Goal: Task Accomplishment & Management: Use online tool/utility

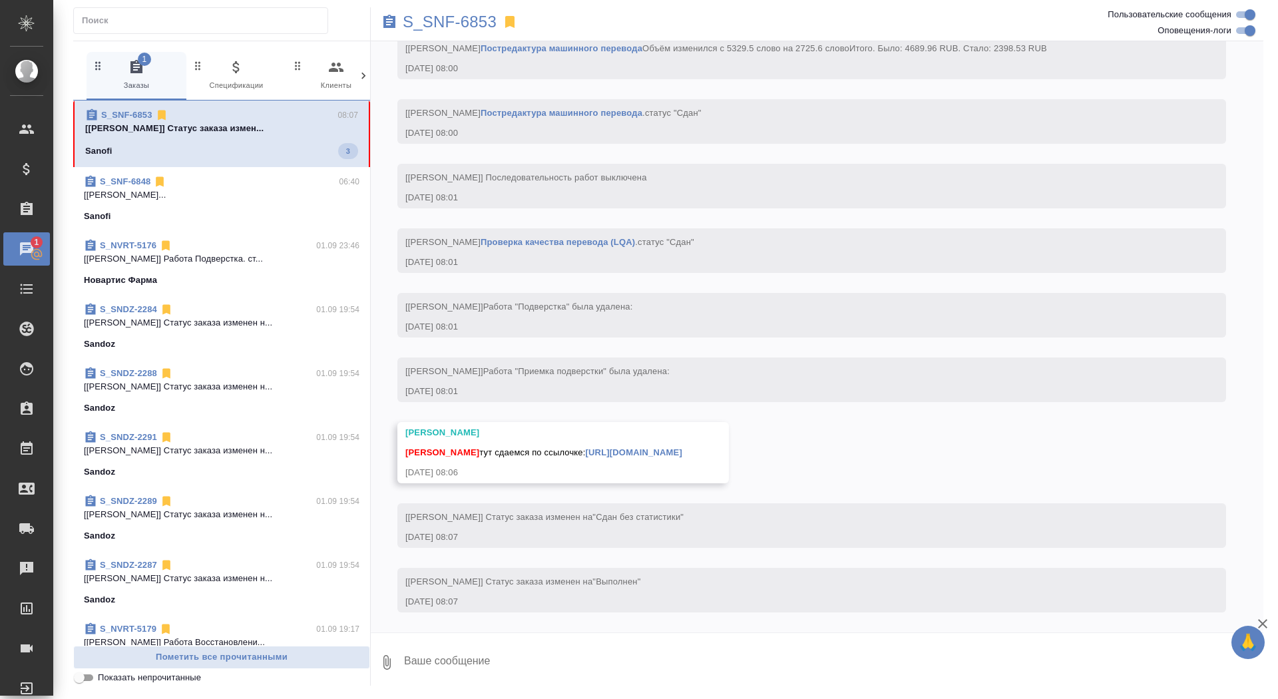
scroll to position [4446, 0]
click at [587, 656] on textarea at bounding box center [833, 662] width 861 height 45
type textarea "забрала, спасибо!"
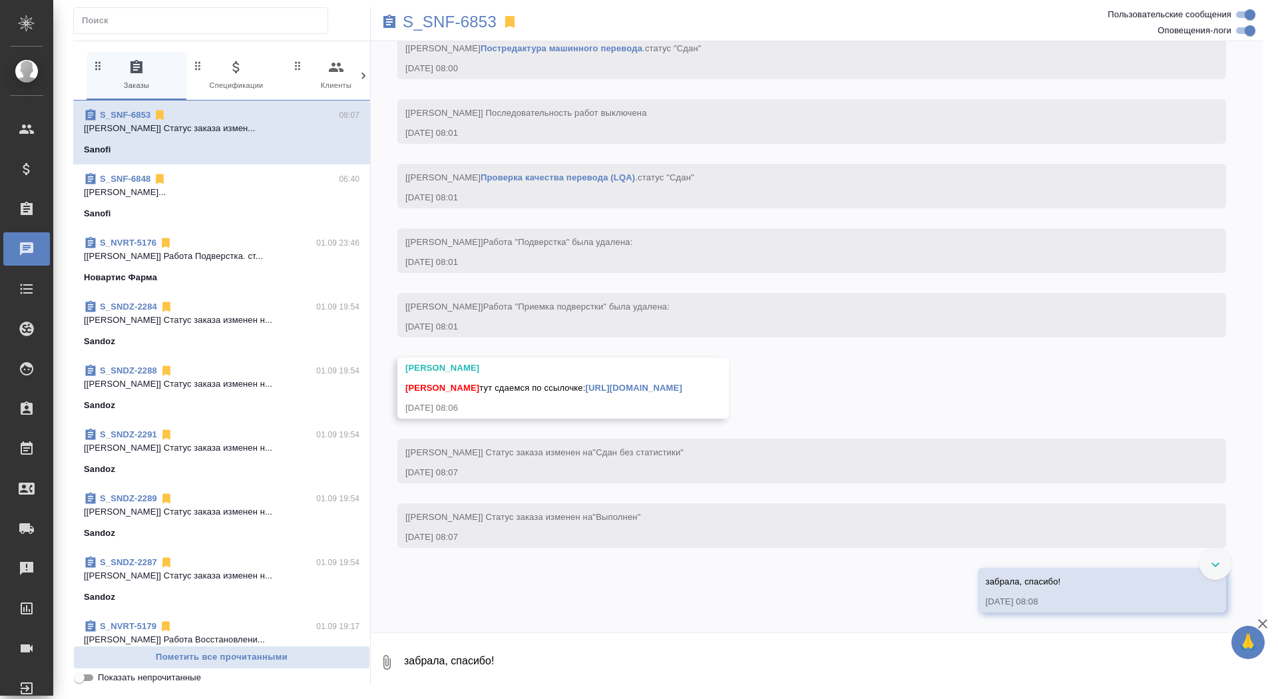
scroll to position [4511, 0]
click at [460, 20] on p "S_SNF-6853" at bounding box center [450, 21] width 94 height 13
click at [650, 383] on link "https://drive.awatera.com/apps/files/files/10253335?dir=/Shares/Sanofi/Orders/S…" at bounding box center [634, 388] width 97 height 10
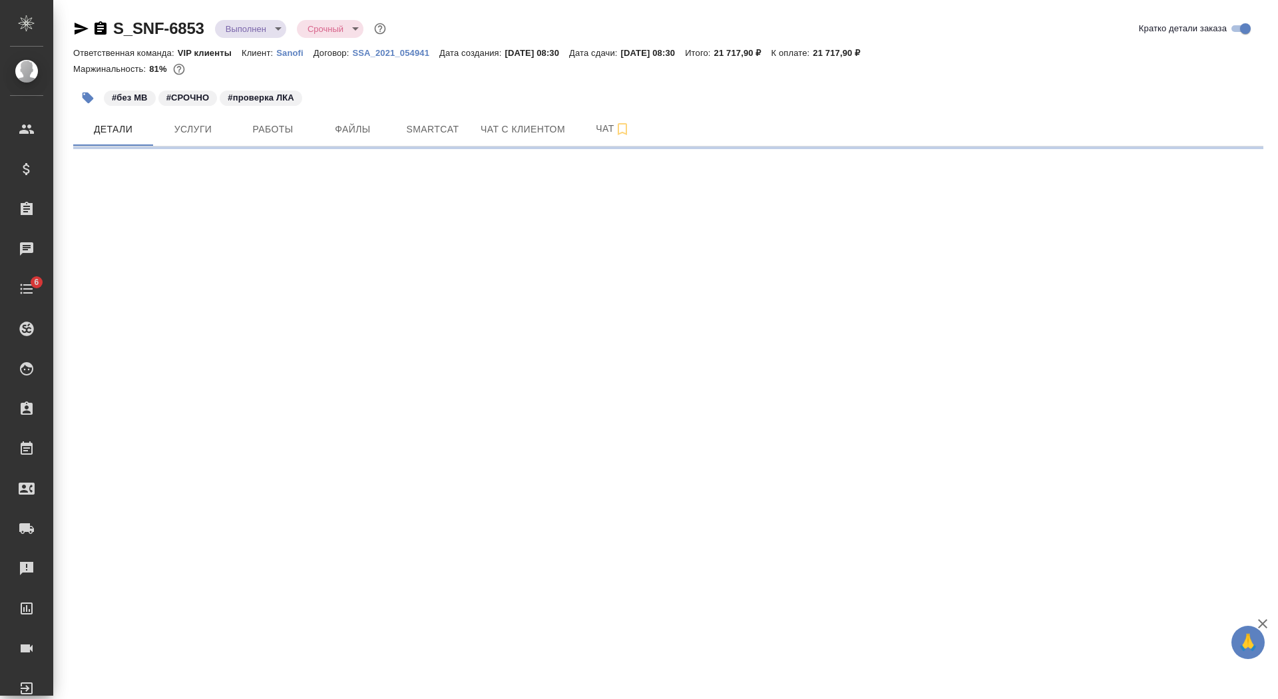
click at [103, 26] on icon "button" at bounding box center [101, 29] width 16 height 16
select select "RU"
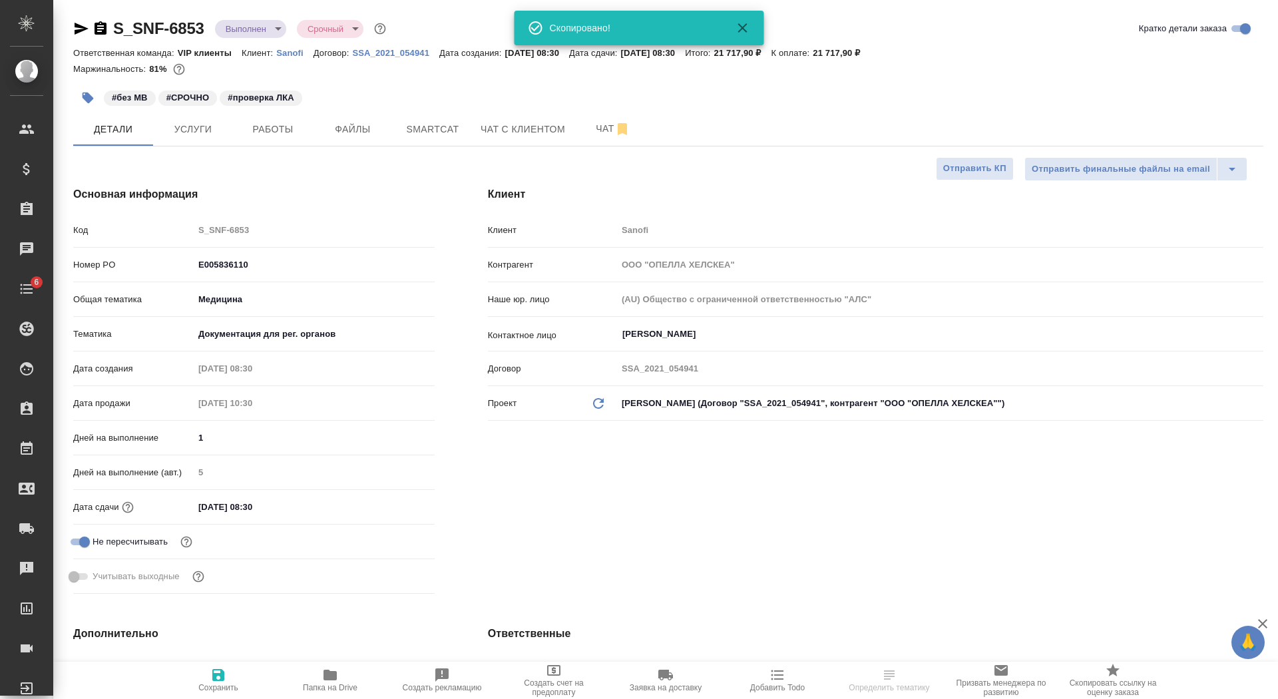
type textarea "x"
type input "Горшкова Валентина"
type input "Комаров Роман"
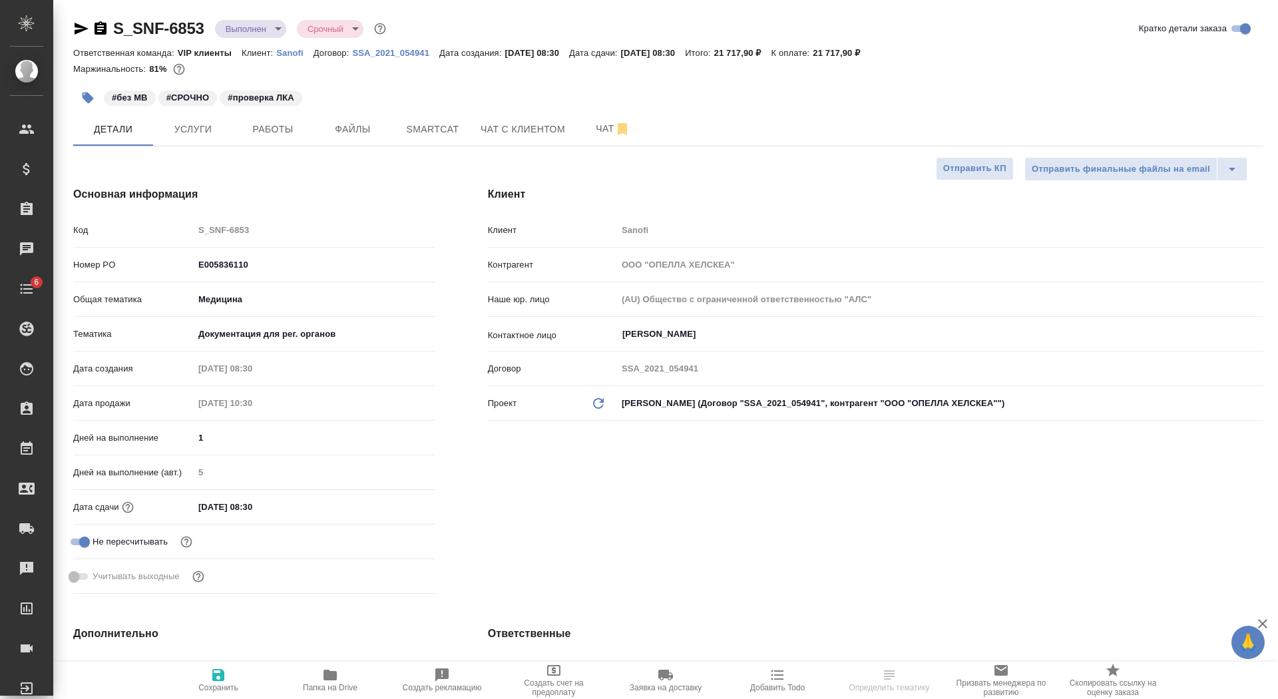
type textarea "x"
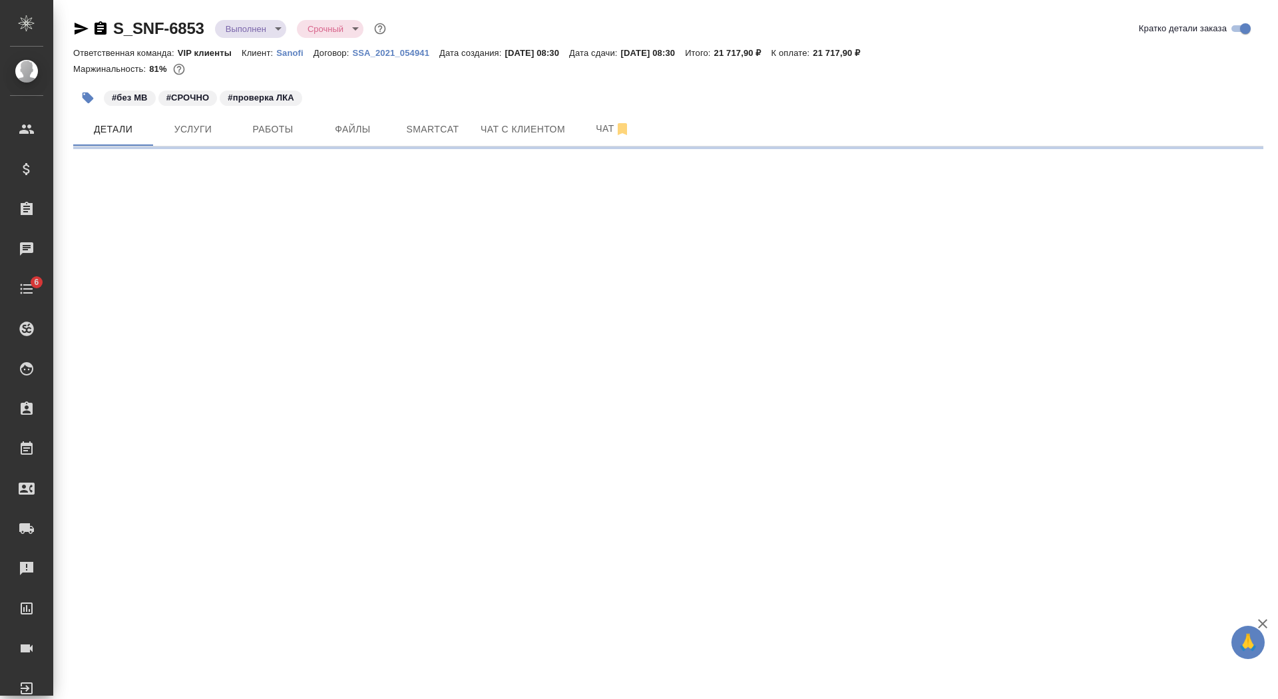
select select "RU"
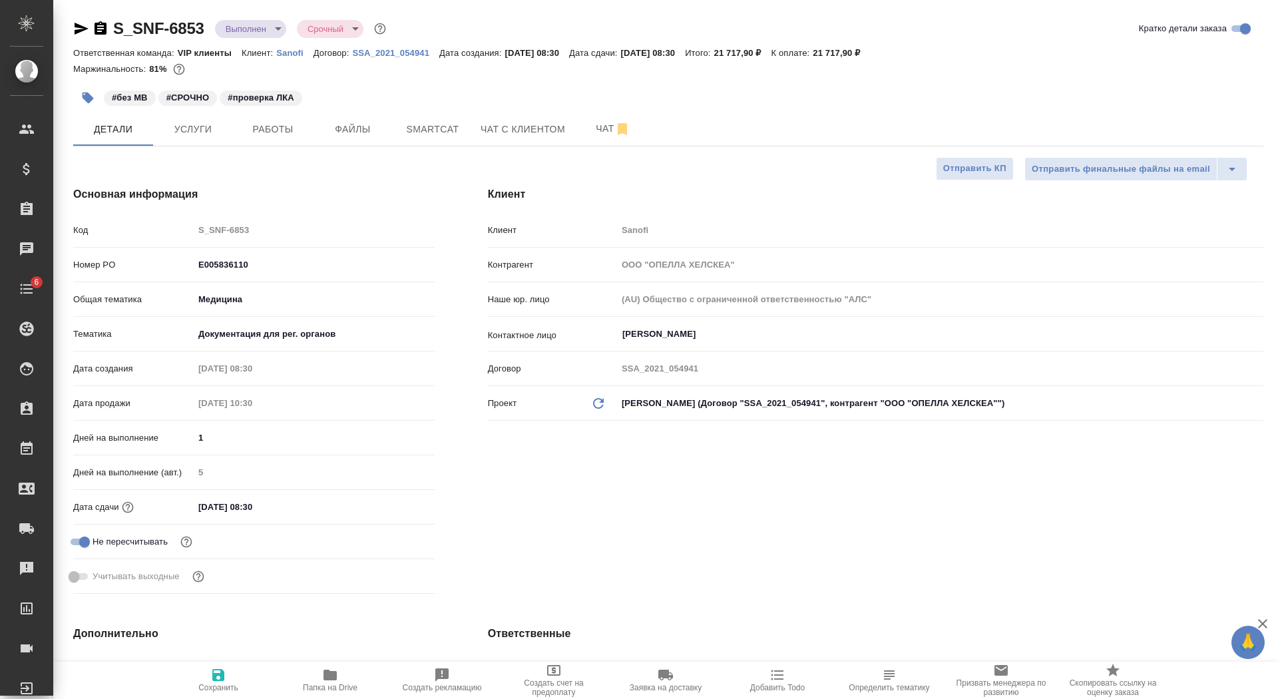
type textarea "x"
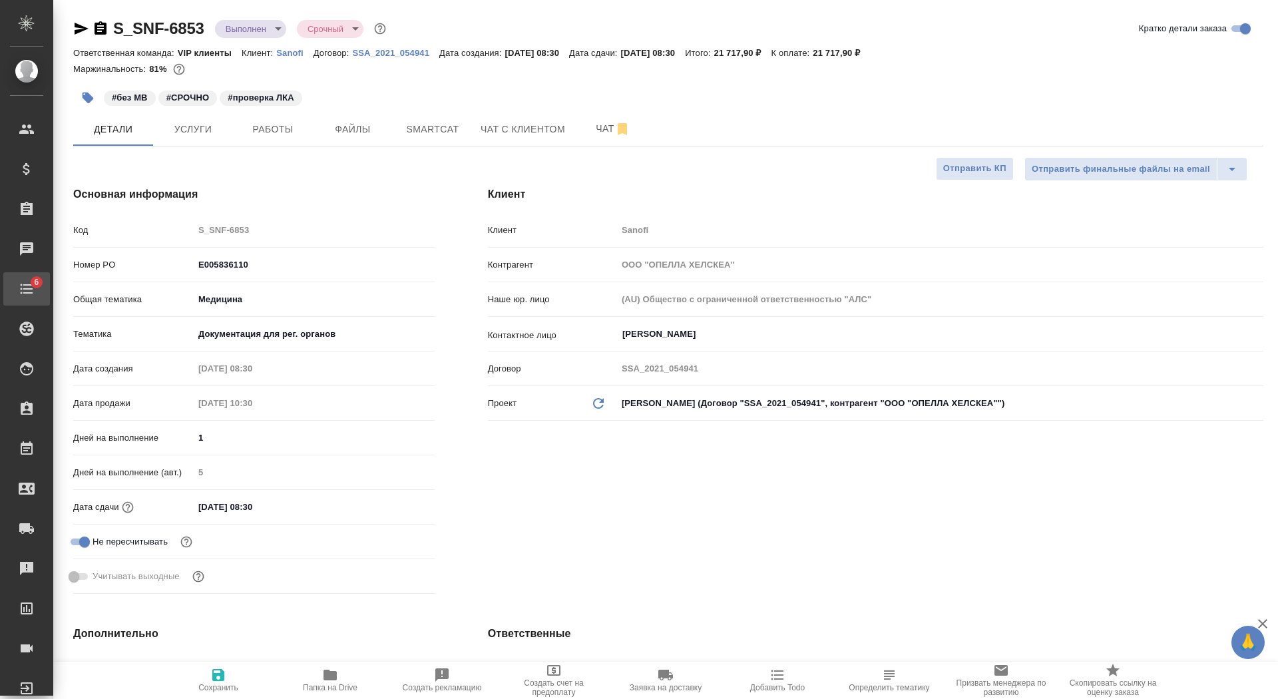
type textarea "x"
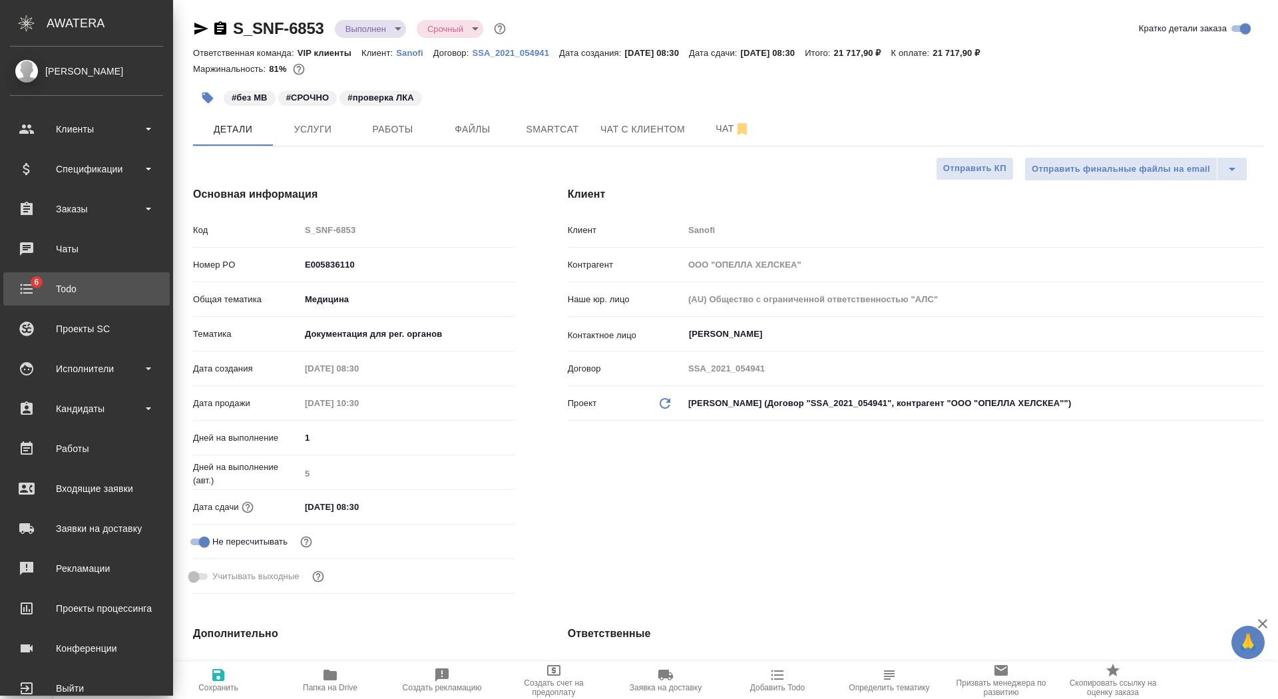
type textarea "x"
click at [28, 284] on div "Todo" at bounding box center [86, 289] width 153 height 20
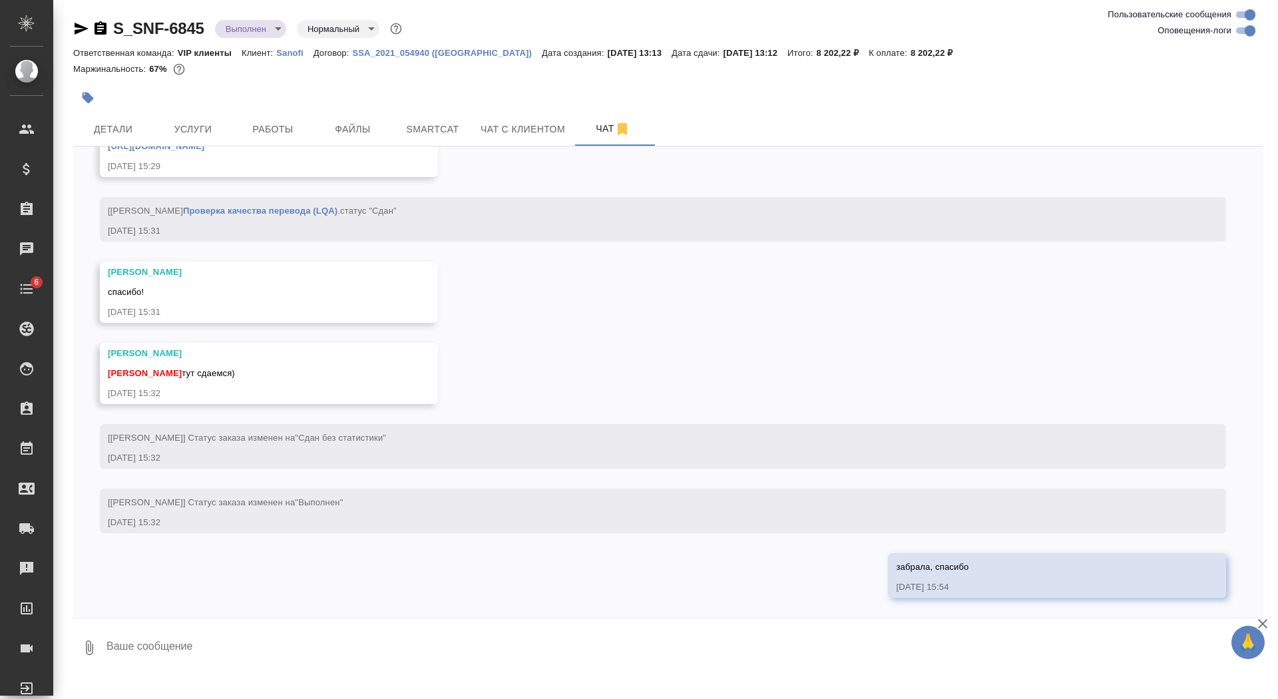
scroll to position [8359, 0]
click at [27, 280] on div "Todo" at bounding box center [9, 289] width 33 height 20
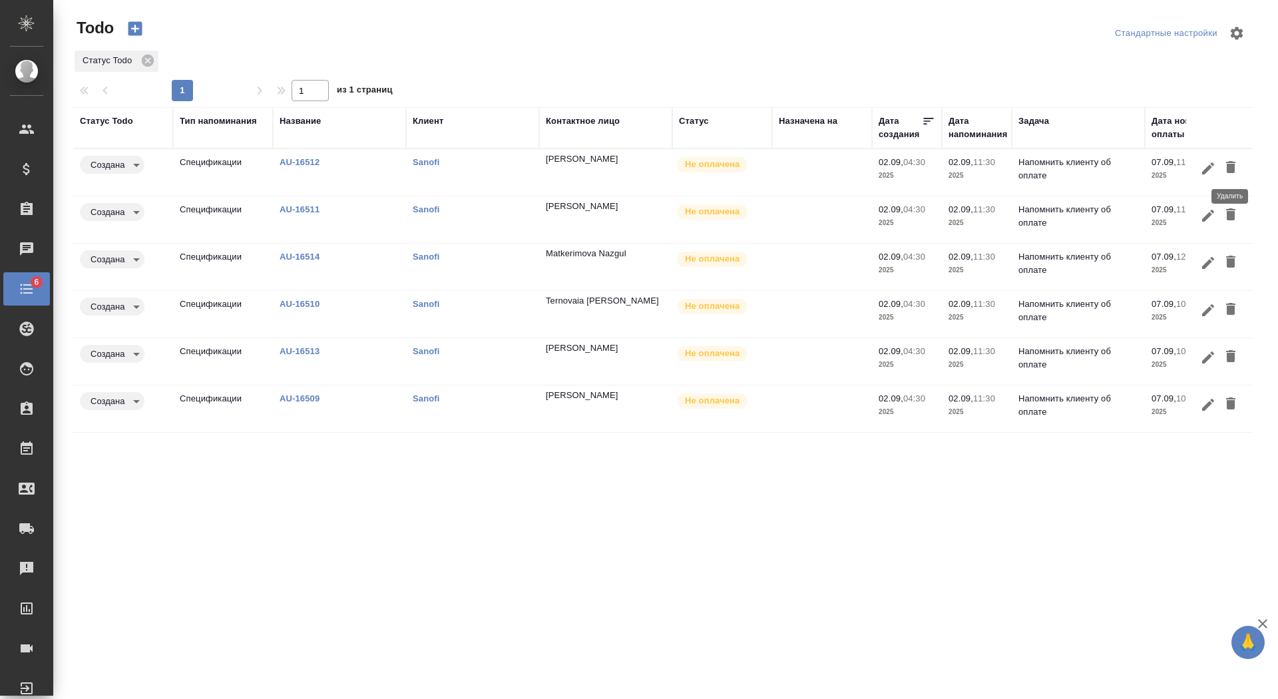
click at [1234, 161] on icon "button" at bounding box center [1230, 167] width 9 height 12
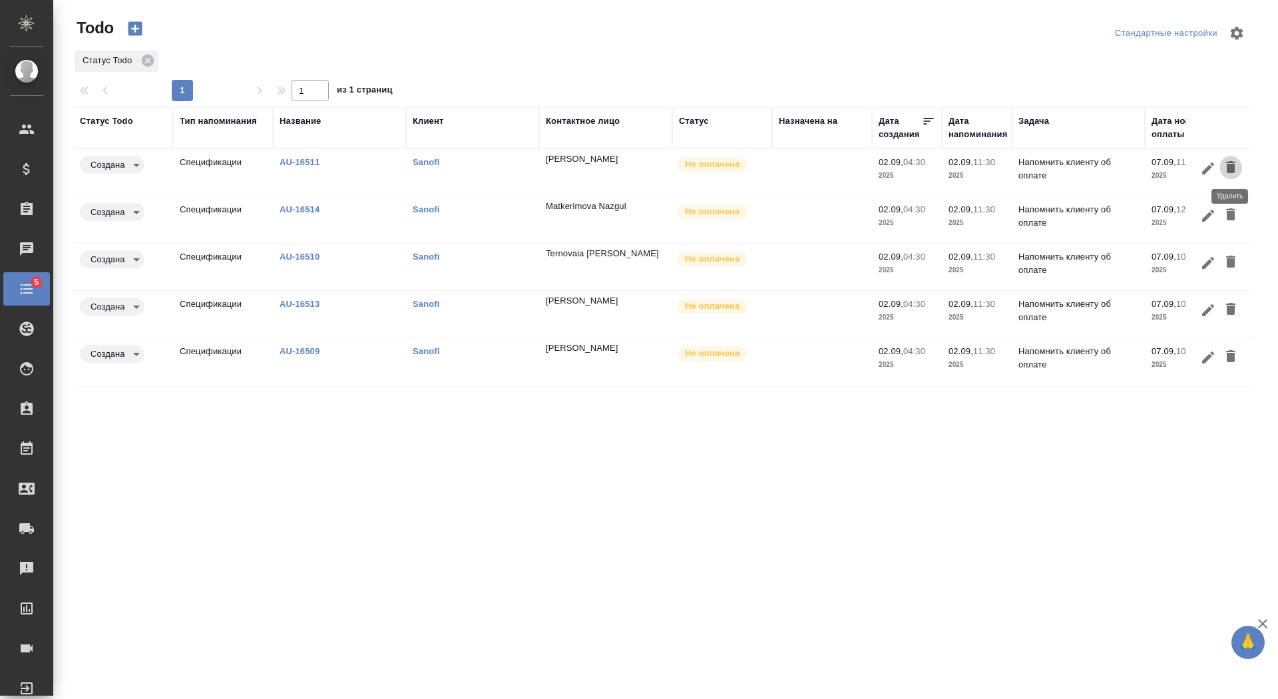
click at [1233, 161] on icon "button" at bounding box center [1230, 167] width 9 height 12
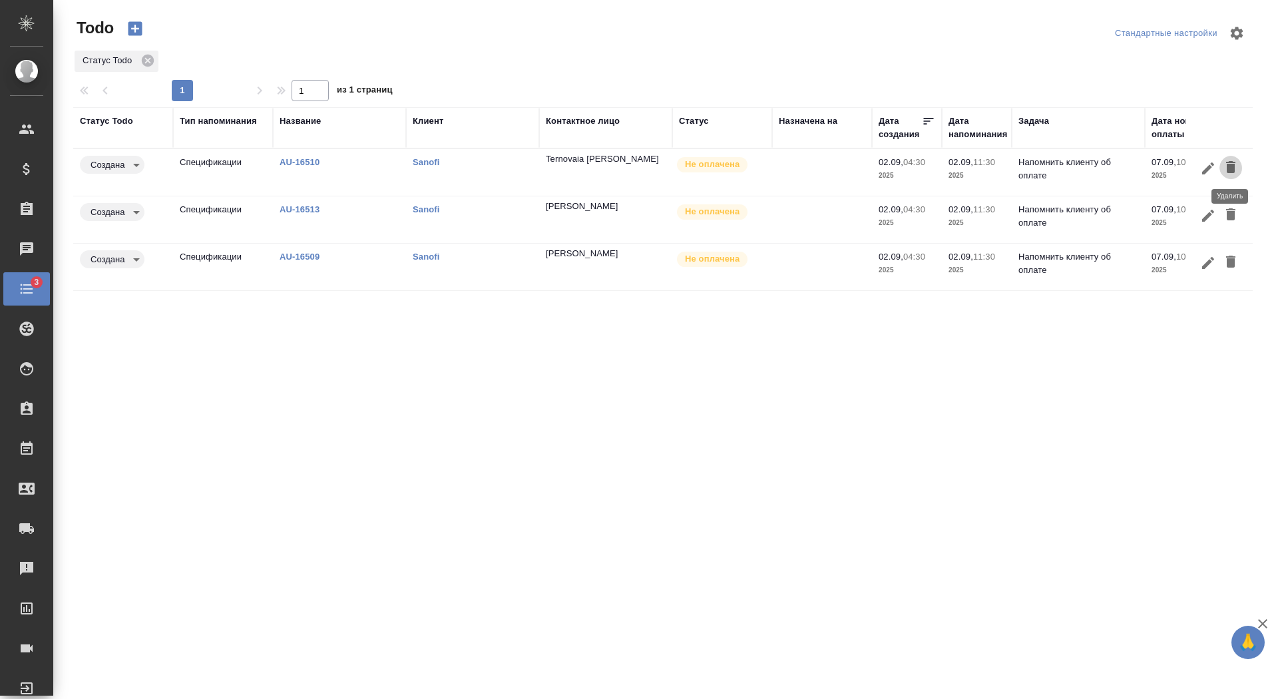
click at [1233, 162] on icon "button" at bounding box center [1230, 167] width 9 height 12
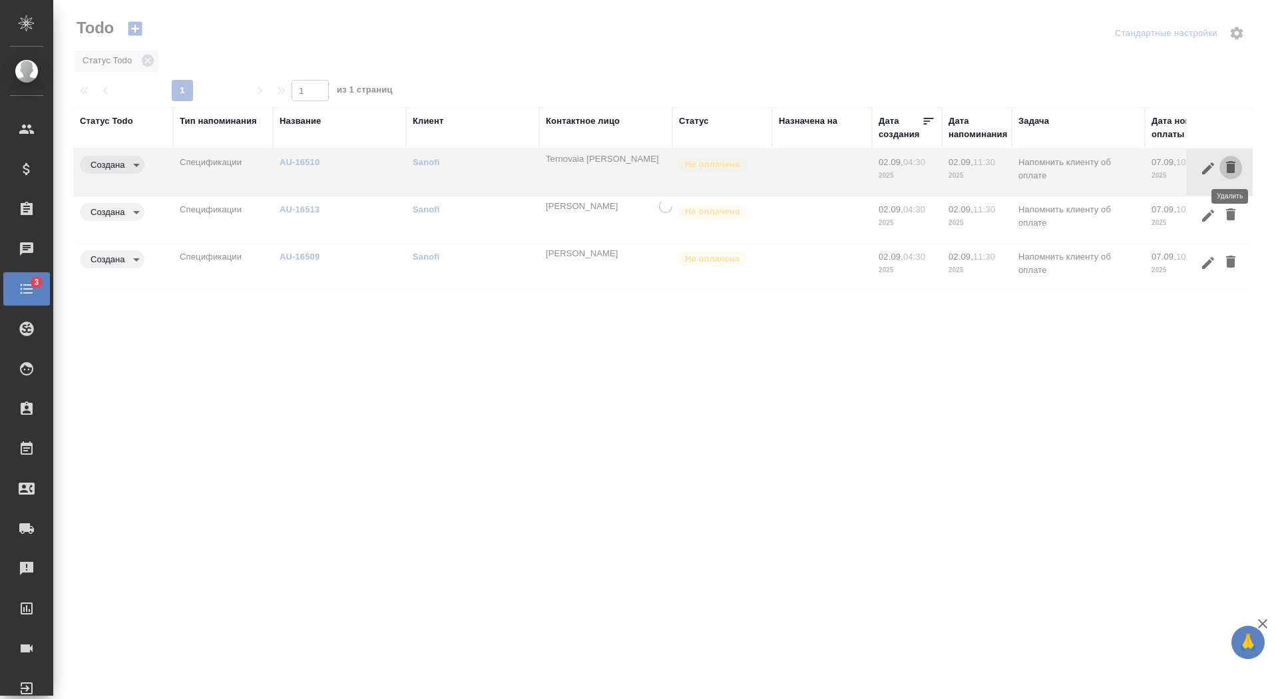
click at [1233, 163] on icon "button" at bounding box center [1230, 167] width 9 height 12
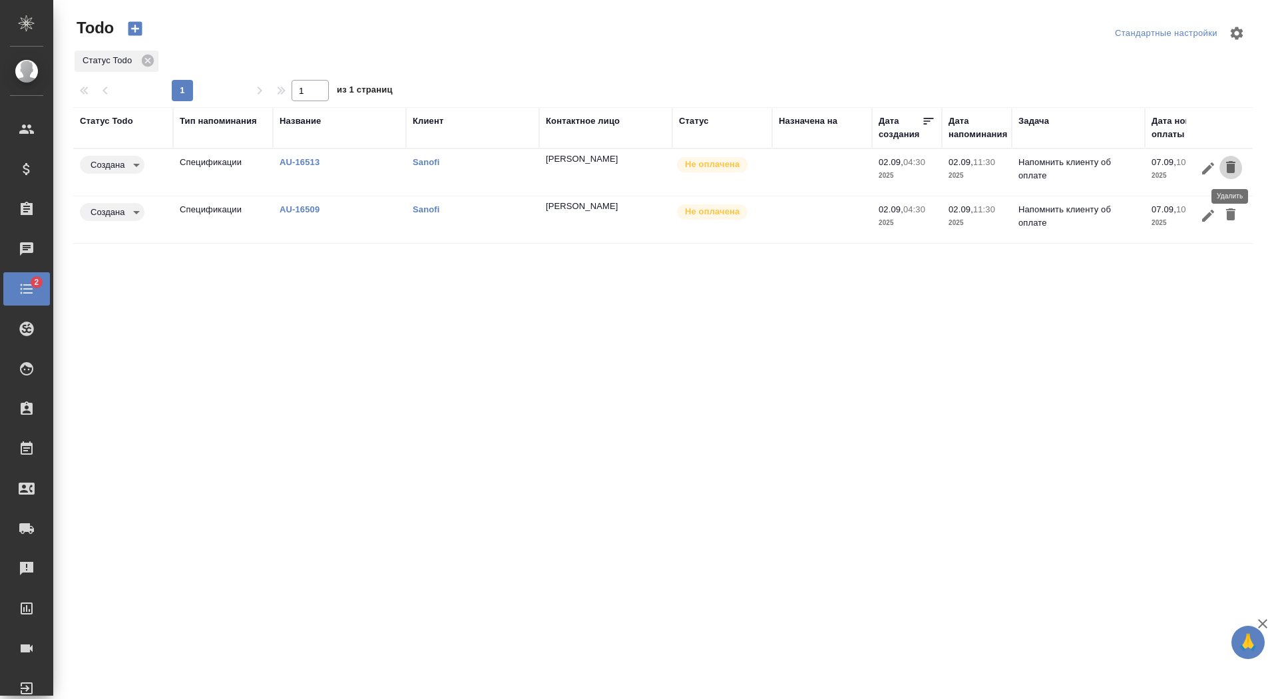
click at [1234, 165] on icon "button" at bounding box center [1230, 167] width 9 height 12
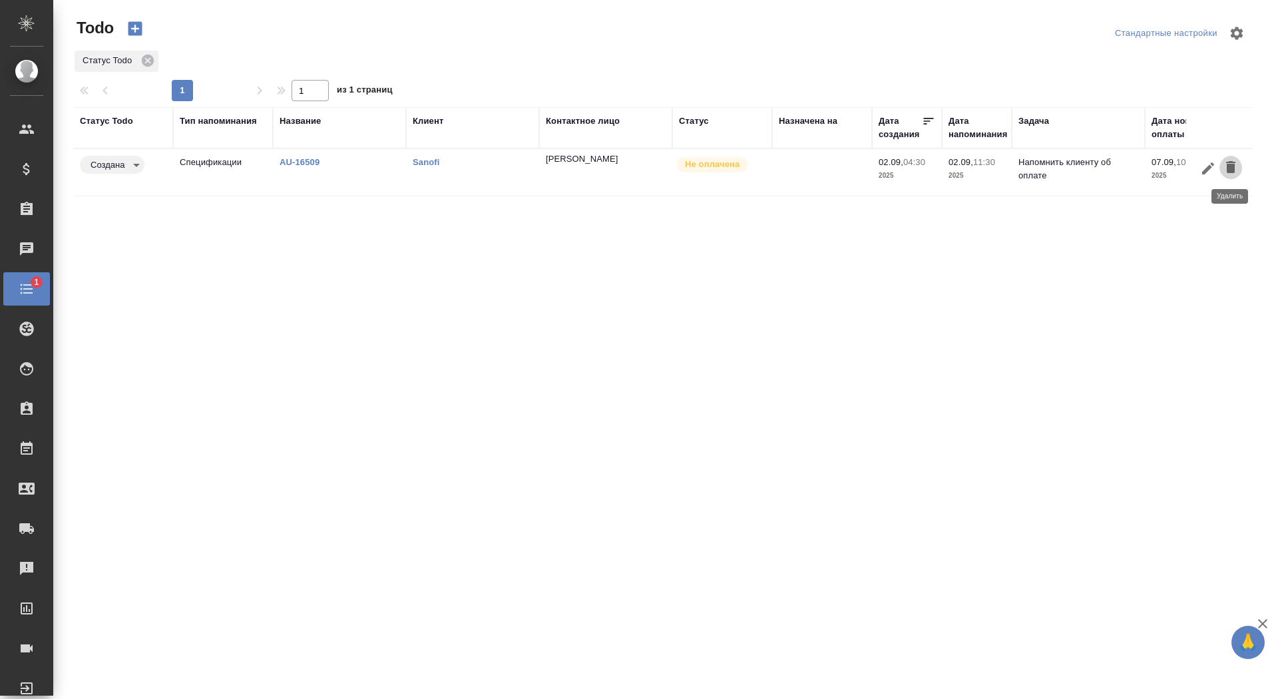
click at [1234, 168] on icon "button" at bounding box center [1230, 167] width 9 height 12
